Goal: Information Seeking & Learning: Learn about a topic

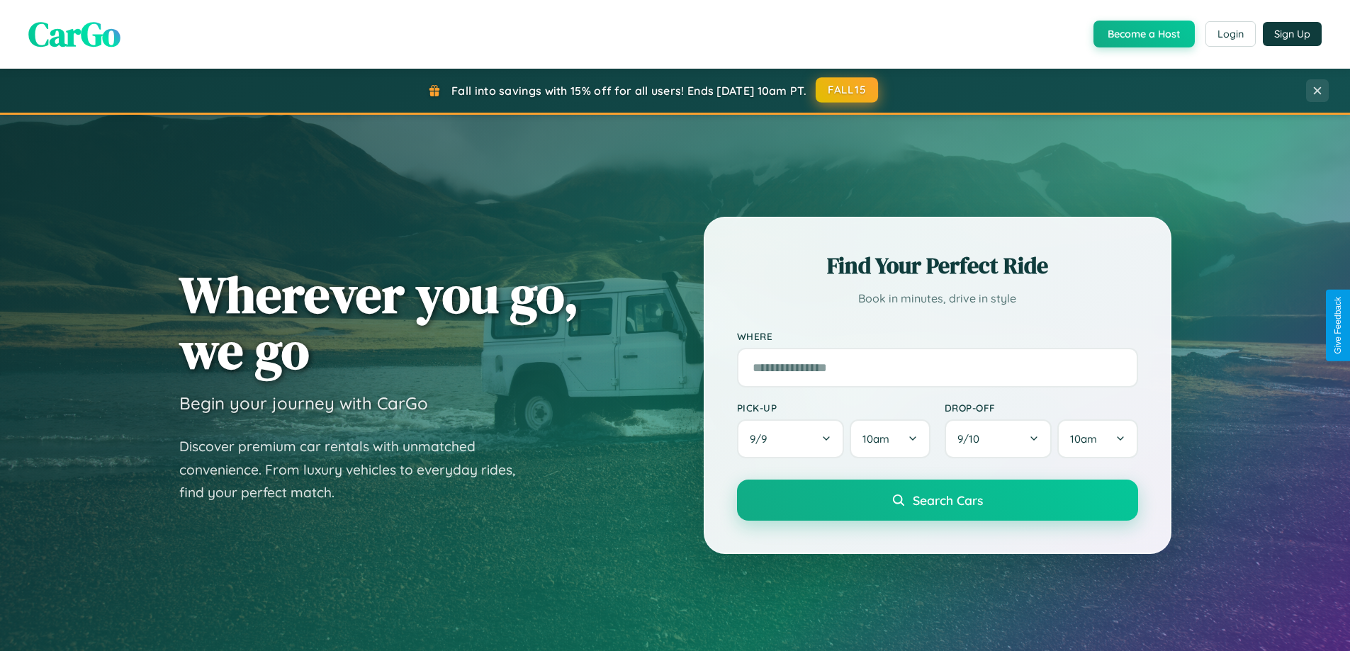
click at [847, 90] on button "FALL15" at bounding box center [846, 90] width 62 height 26
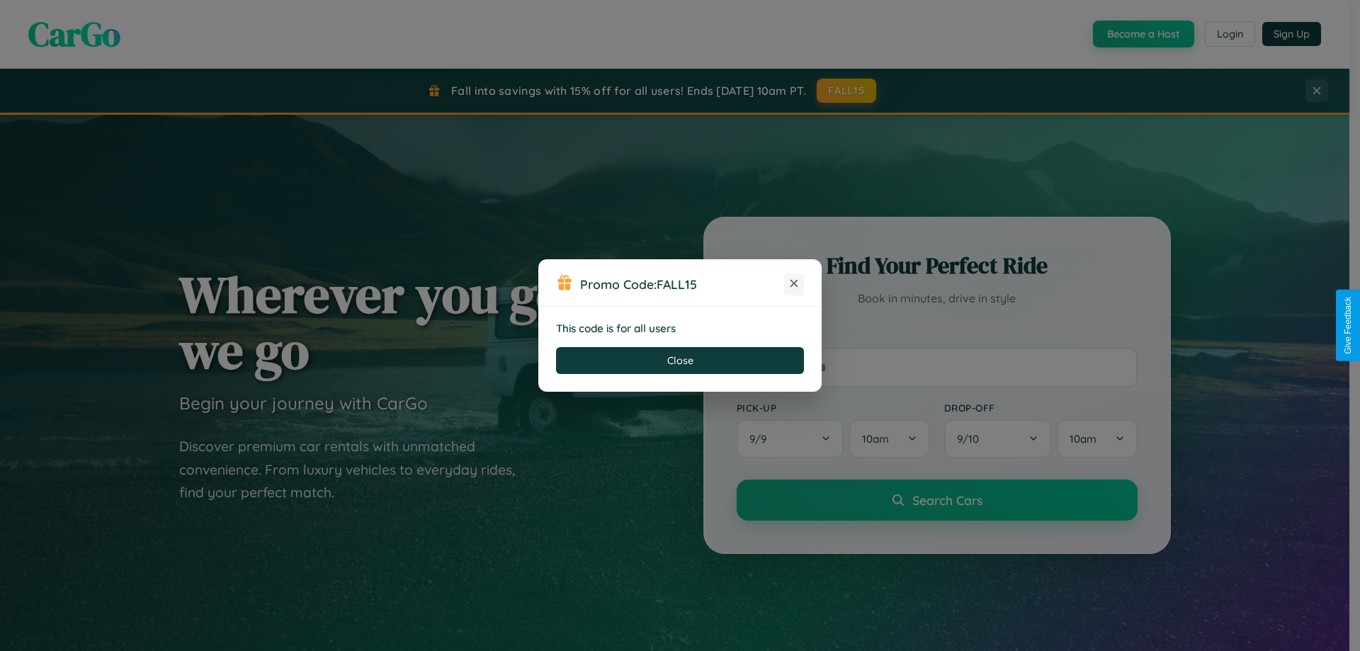
click at [794, 284] on icon at bounding box center [794, 283] width 14 height 14
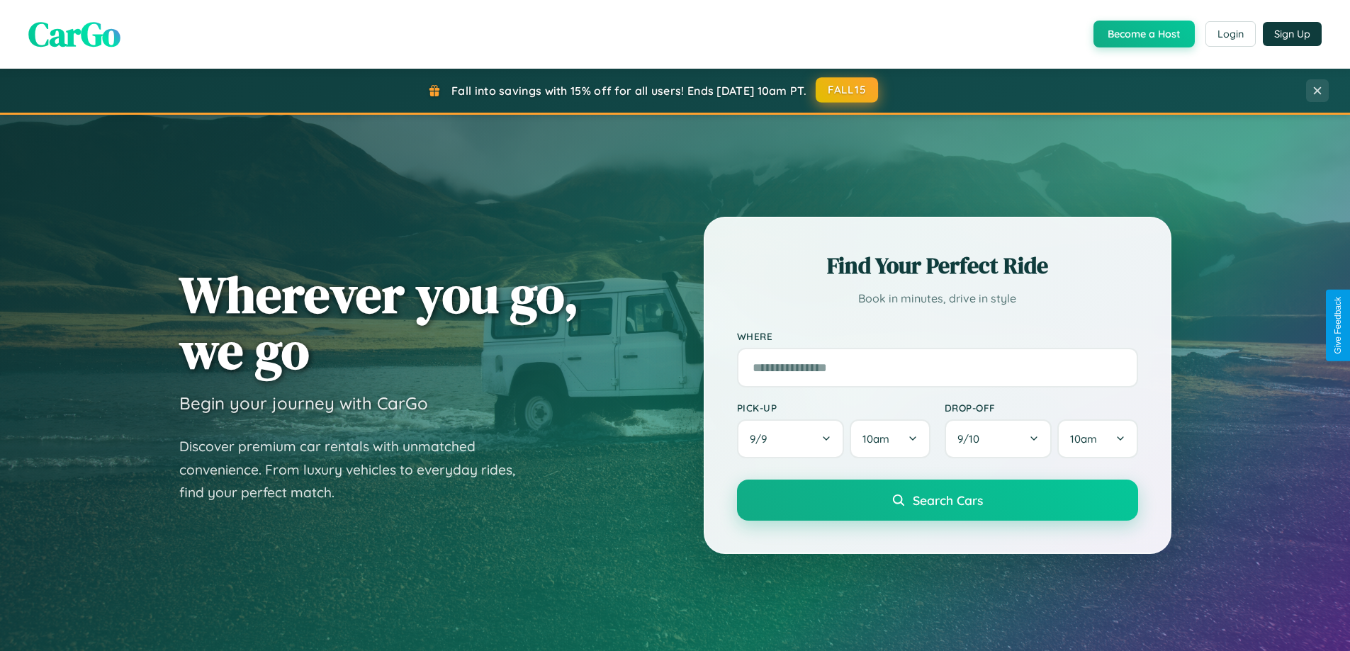
click at [847, 90] on button "FALL15" at bounding box center [846, 90] width 62 height 26
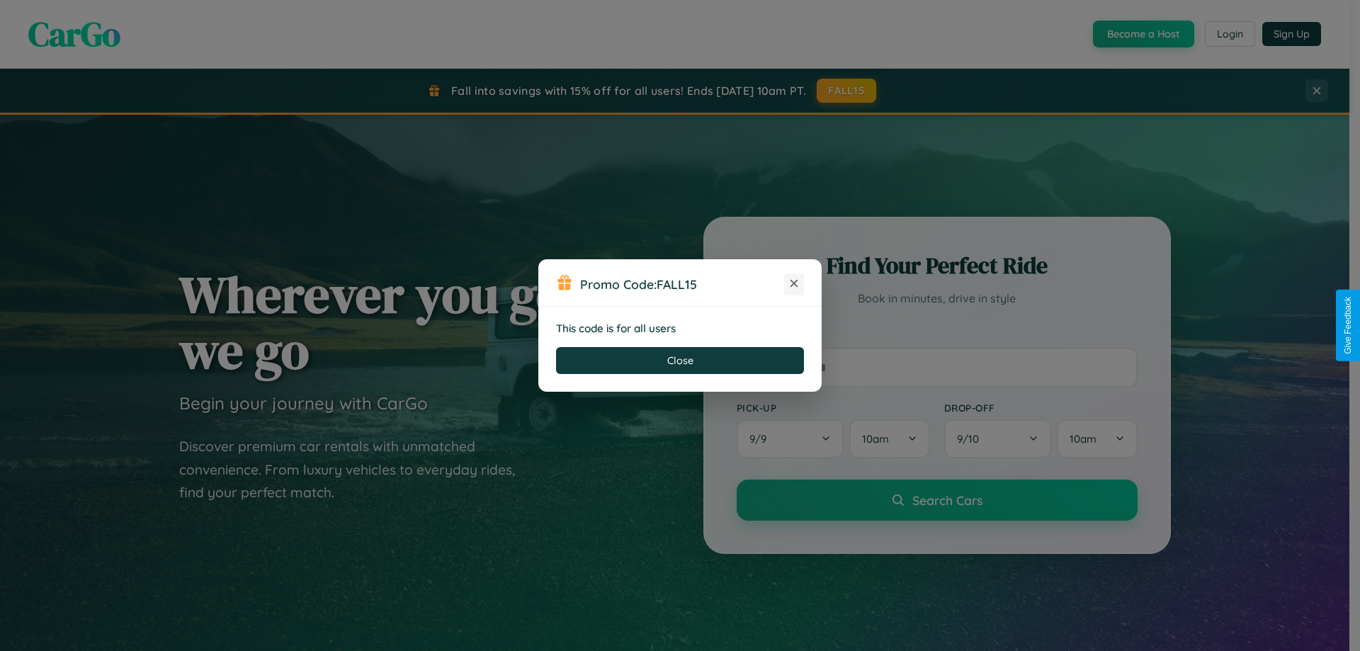
click at [794, 284] on icon at bounding box center [794, 283] width 14 height 14
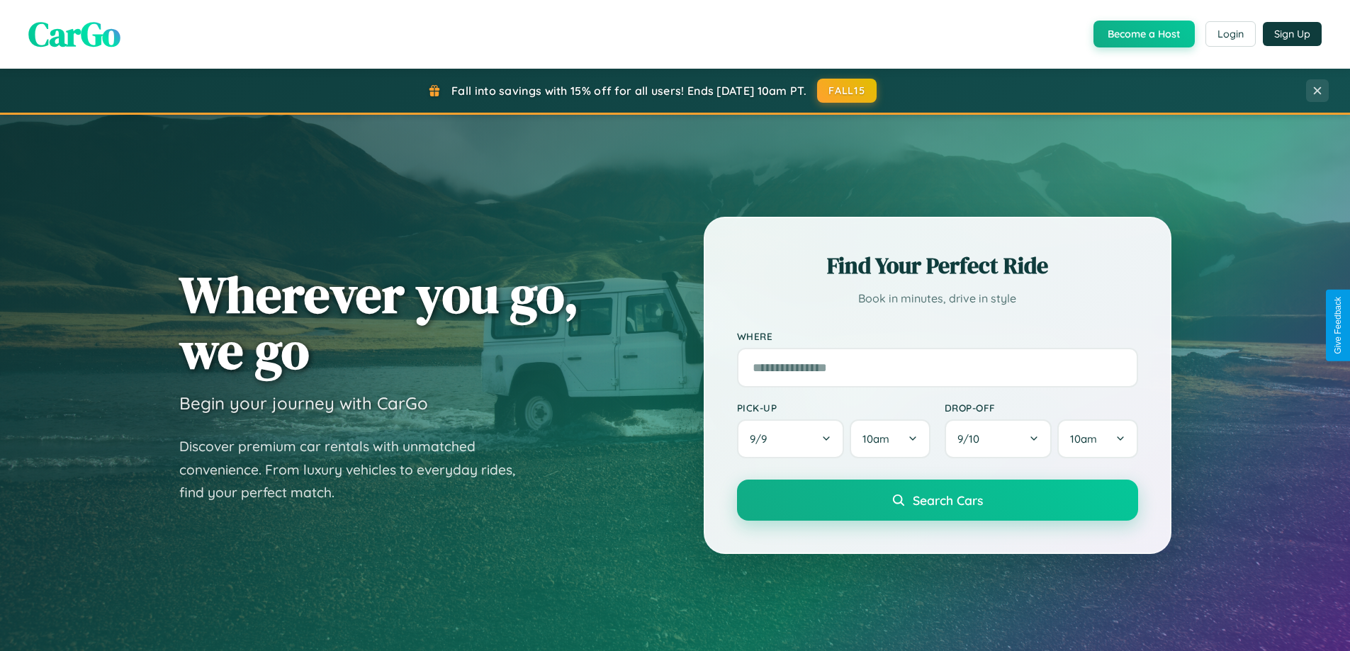
scroll to position [2726, 0]
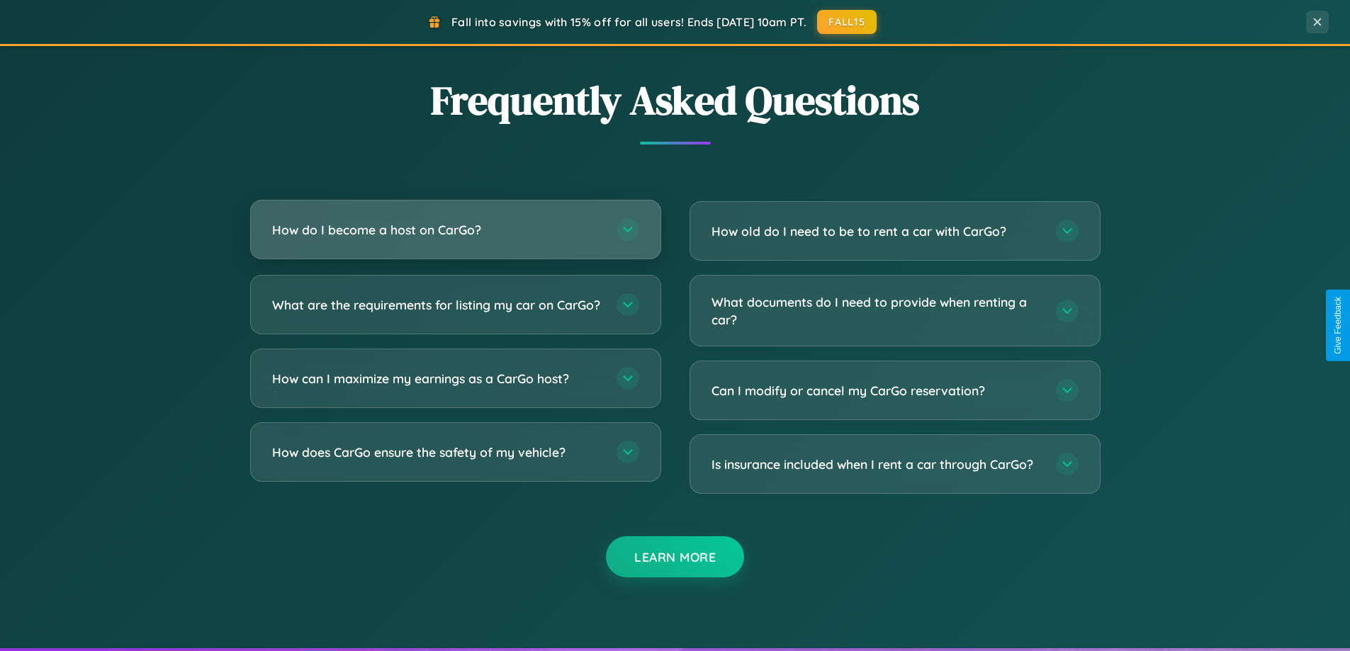
click at [455, 230] on h3 "How do I become a host on CarGo?" at bounding box center [437, 230] width 330 height 18
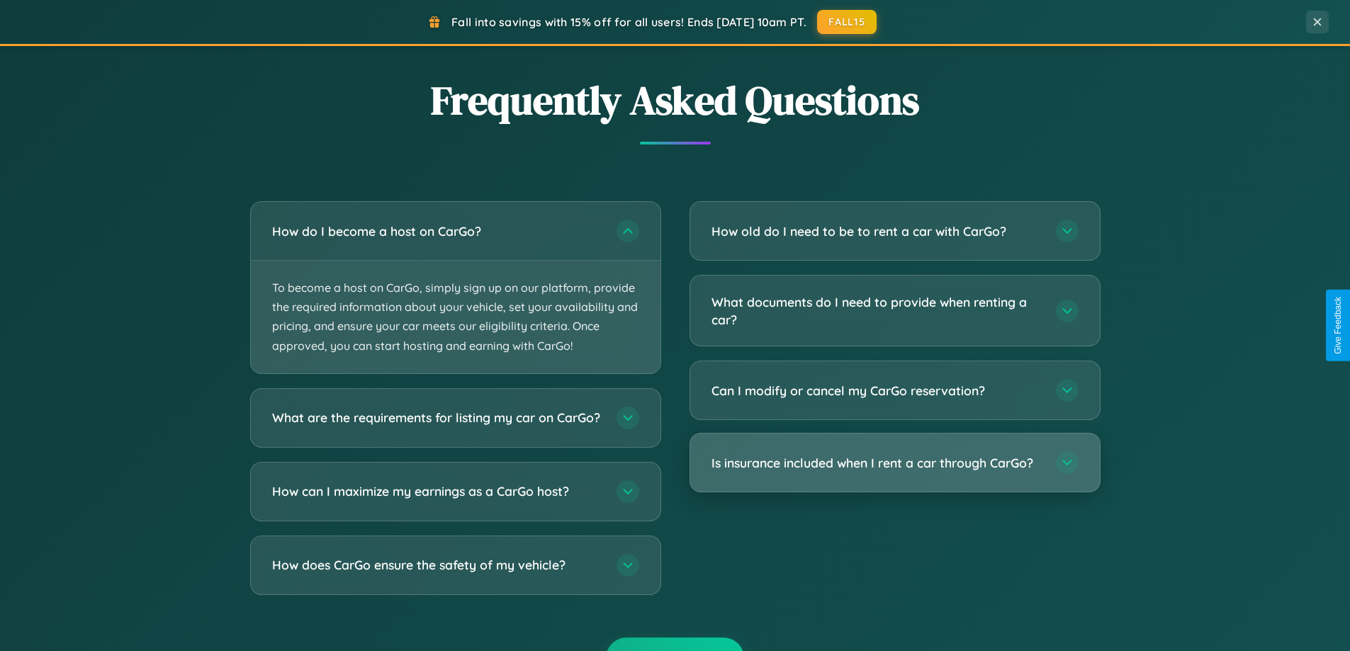
click at [894, 464] on h3 "Is insurance included when I rent a car through CarGo?" at bounding box center [876, 463] width 330 height 18
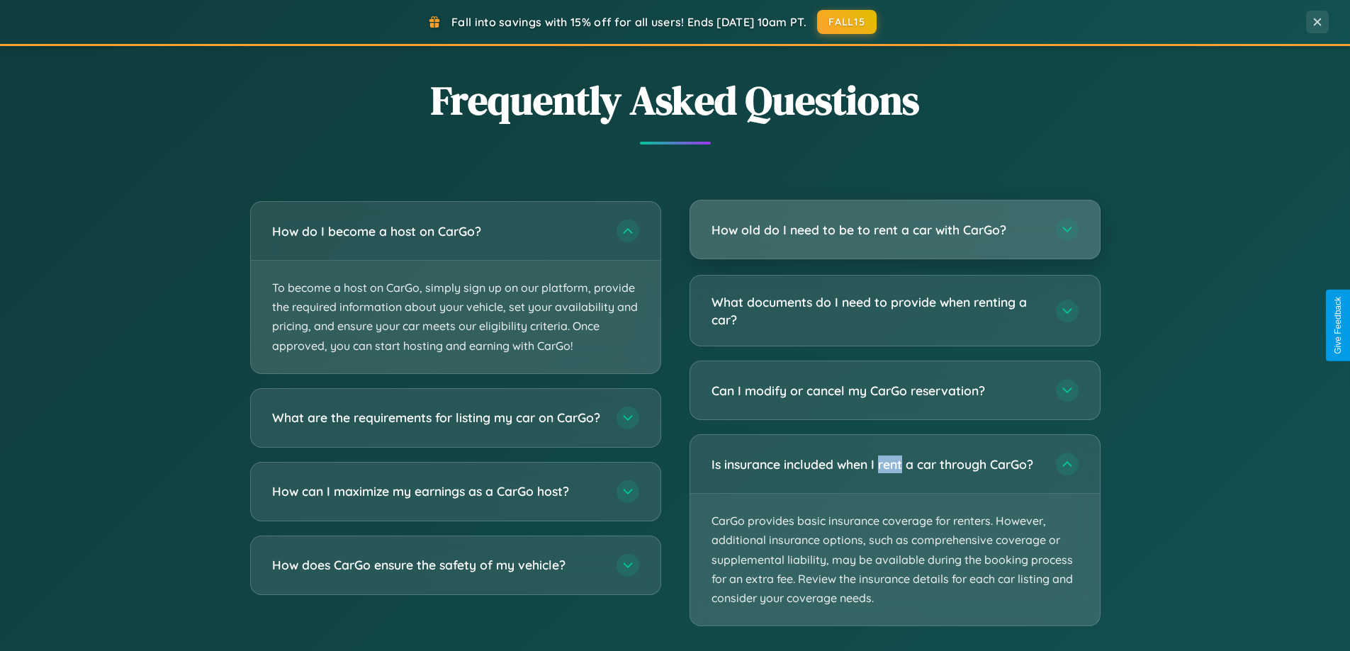
click at [894, 230] on h3 "How old do I need to be to rent a car with CarGo?" at bounding box center [876, 230] width 330 height 18
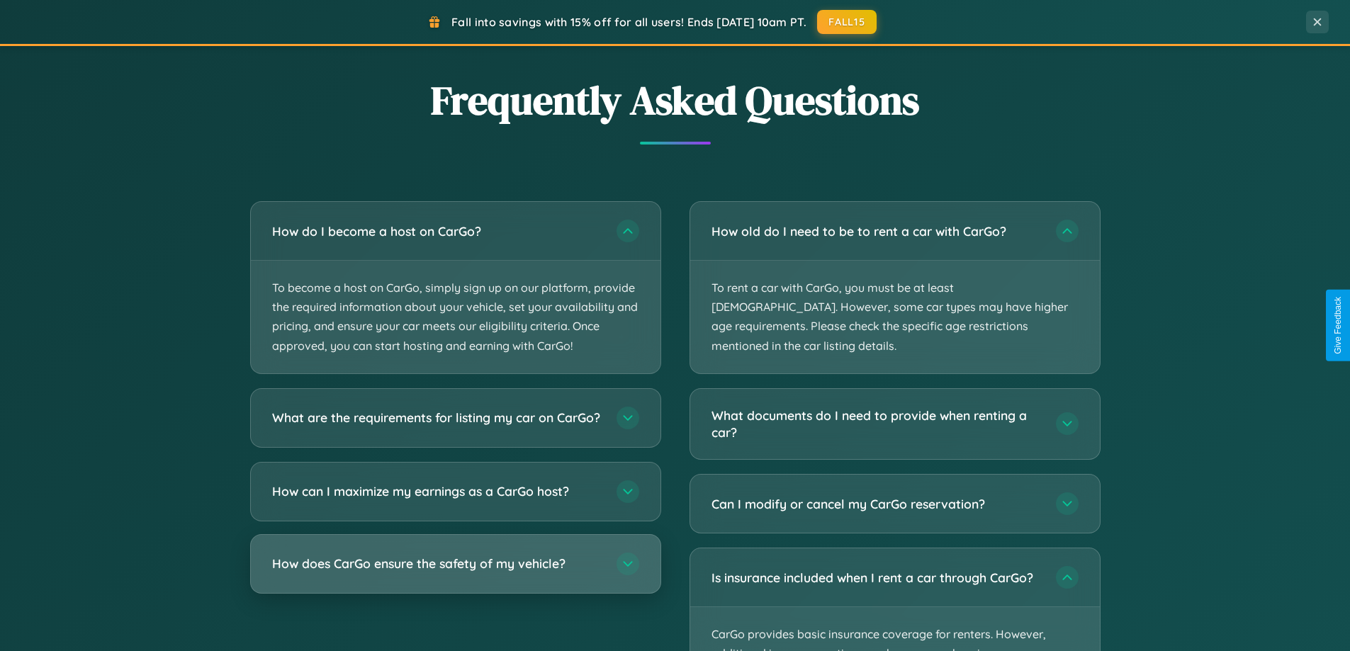
click at [455, 572] on h3 "How does CarGo ensure the safety of my vehicle?" at bounding box center [437, 564] width 330 height 18
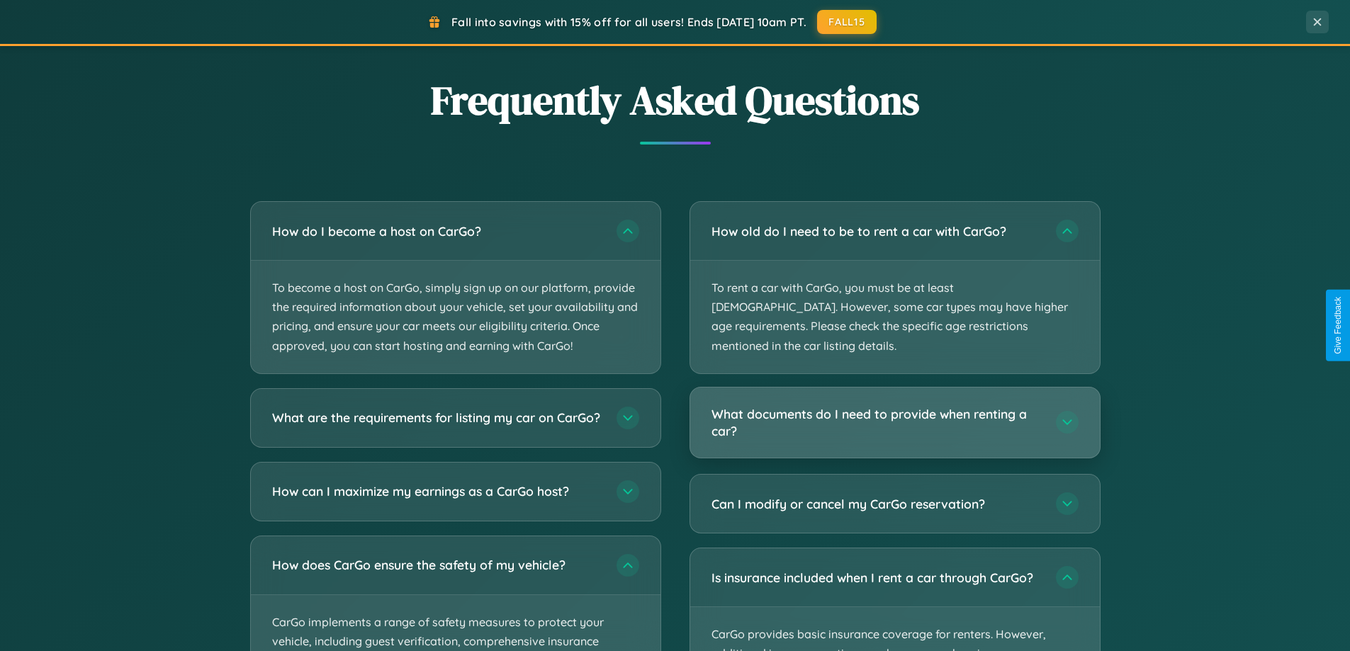
click at [894, 405] on h3 "What documents do I need to provide when renting a car?" at bounding box center [876, 422] width 330 height 35
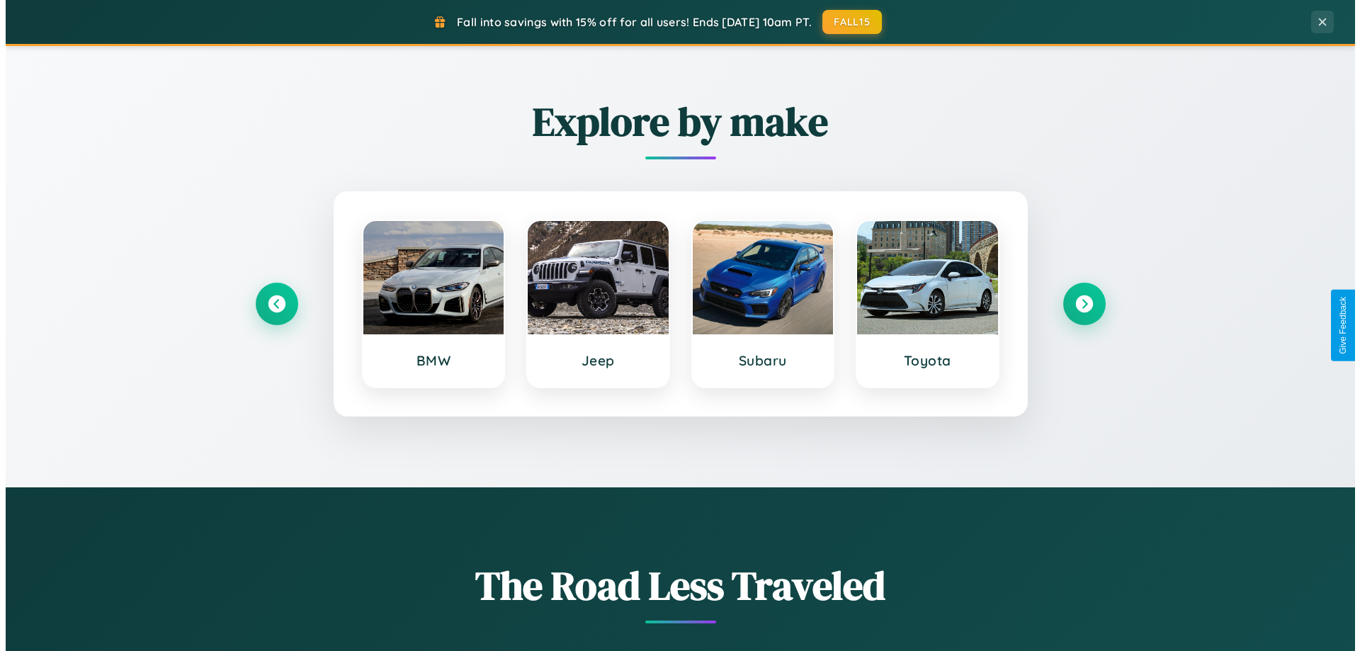
scroll to position [0, 0]
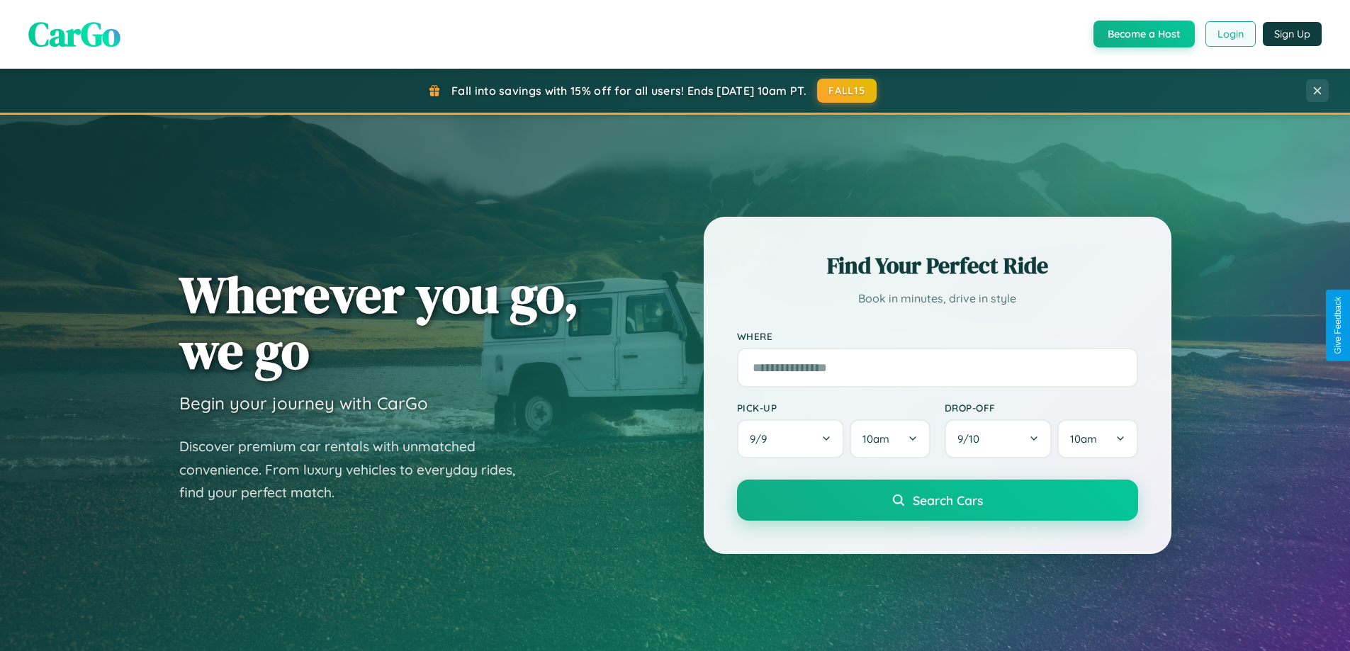
click at [1229, 34] on button "Login" at bounding box center [1230, 34] width 50 height 26
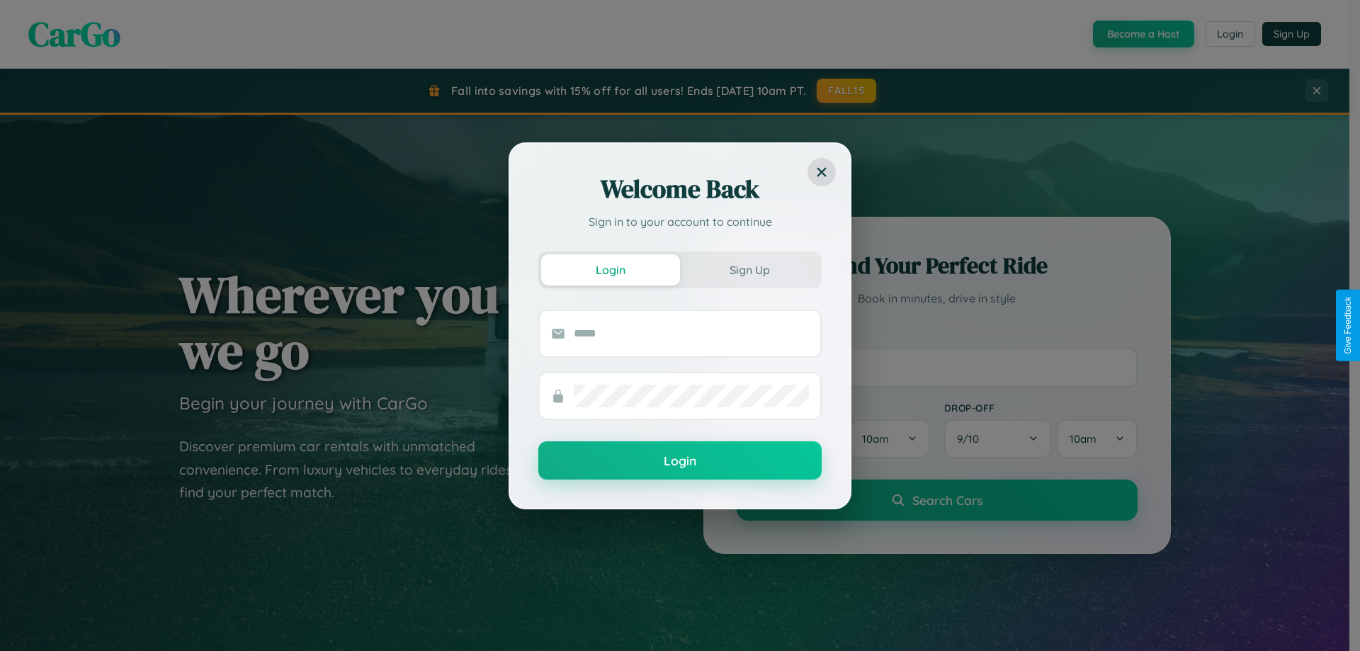
click at [1229, 34] on div "Welcome Back Sign in to your account to continue Login Sign Up Login" at bounding box center [680, 325] width 1360 height 651
